Goal: Navigation & Orientation: Find specific page/section

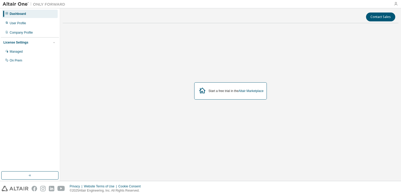
click at [397, 4] on icon "button" at bounding box center [396, 4] width 4 height 4
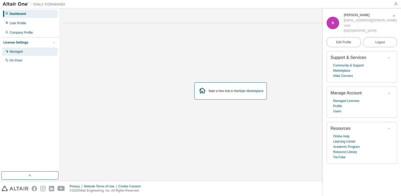
click at [13, 53] on div "Managed" at bounding box center [16, 52] width 13 height 4
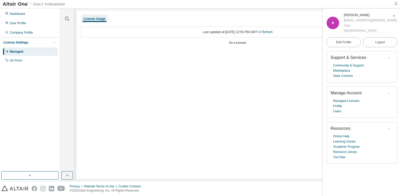
click at [92, 18] on div "License Usage" at bounding box center [95, 19] width 22 height 4
click at [238, 68] on div "License Usage Last updated at: Tue 2025-08-12 12:55 PM GMT+2 Refresh No Licenses" at bounding box center [237, 95] width 321 height 168
click at [51, 42] on div "License Settings" at bounding box center [29, 42] width 53 height 5
click at [393, 14] on icon "button" at bounding box center [393, 15] width 3 height 3
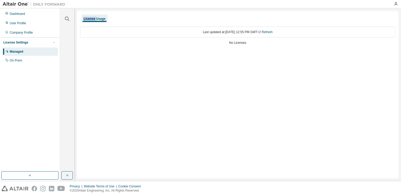
click at [94, 20] on div "License Usage" at bounding box center [95, 19] width 22 height 4
click at [93, 32] on div "Last updated at: Tue 2025-08-12 12:55 PM GMT+2 Refresh" at bounding box center [237, 32] width 315 height 11
click at [24, 22] on div "User Profile" at bounding box center [18, 23] width 16 height 4
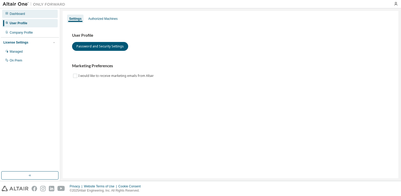
click at [21, 14] on div "Dashboard" at bounding box center [17, 14] width 15 height 4
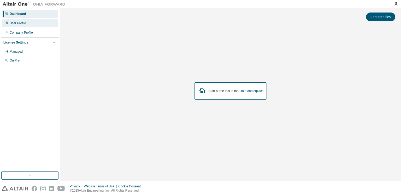
click at [30, 25] on div "User Profile" at bounding box center [30, 23] width 56 height 8
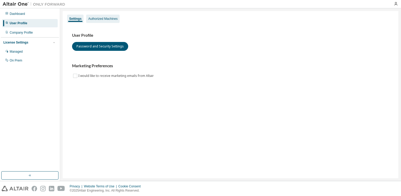
click at [102, 22] on div "Authorized Machines" at bounding box center [102, 19] width 33 height 8
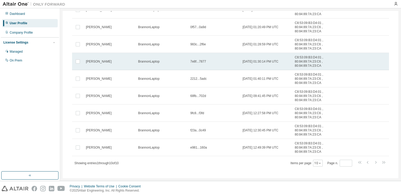
scroll to position [76, 0]
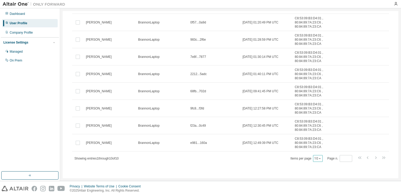
click at [319, 161] on div "10" at bounding box center [318, 158] width 10 height 7
click at [318, 158] on icon "button" at bounding box center [319, 158] width 3 height 3
click at [318, 170] on div "20" at bounding box center [332, 171] width 42 height 6
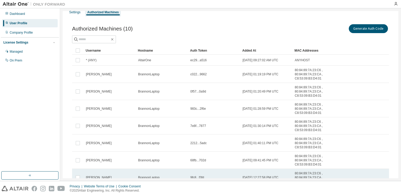
scroll to position [0, 0]
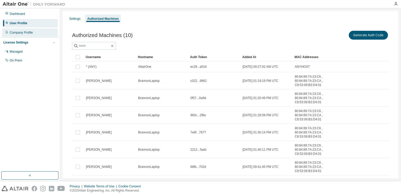
click at [29, 35] on div "Company Profile" at bounding box center [30, 32] width 56 height 8
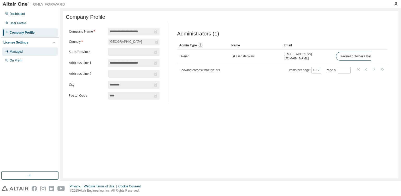
click at [24, 53] on div "Managed" at bounding box center [30, 52] width 56 height 8
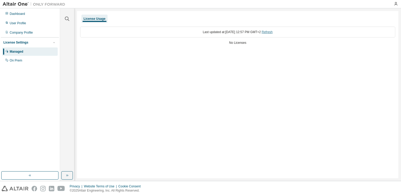
click at [273, 32] on link "Refresh" at bounding box center [267, 32] width 11 height 4
click at [151, 145] on div "License Usage Last updated at: Tue 2025-08-12 12:57 PM GMT+2 Refresh No Licenses" at bounding box center [237, 95] width 321 height 168
click at [31, 27] on div "User Profile" at bounding box center [30, 23] width 56 height 8
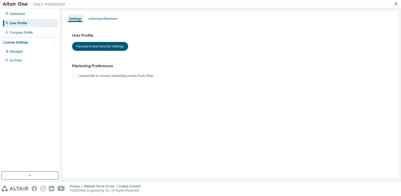
click at [31, 27] on div "User Profile" at bounding box center [30, 23] width 56 height 8
click at [31, 35] on div "Company Profile" at bounding box center [30, 32] width 56 height 8
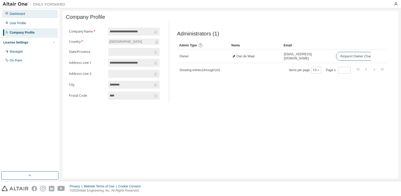
click at [28, 15] on div "Dashboard" at bounding box center [30, 14] width 56 height 8
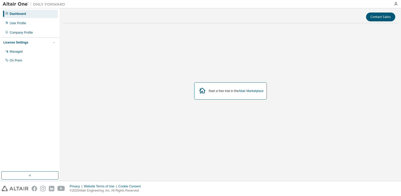
click at [395, 1] on div at bounding box center [396, 4] width 10 height 8
click at [395, 3] on icon "button" at bounding box center [396, 4] width 4 height 4
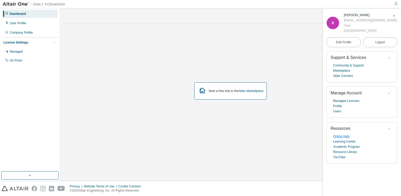
click at [338, 138] on link "Online Help" at bounding box center [341, 136] width 16 height 5
click at [353, 67] on link "Community & Support" at bounding box center [348, 65] width 31 height 5
